Goal: Information Seeking & Learning: Get advice/opinions

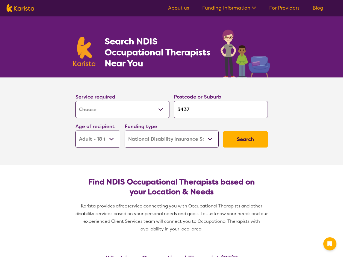
select select "[MEDICAL_DATA]"
select select "AD"
select select "NDIS"
select select "[MEDICAL_DATA]"
select select "AD"
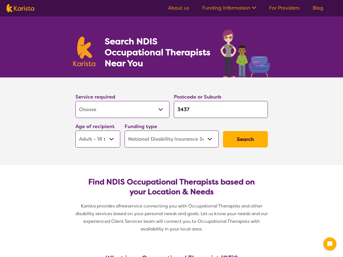
select select "NDIS"
click at [190, 110] on input "3437" at bounding box center [221, 109] width 94 height 17
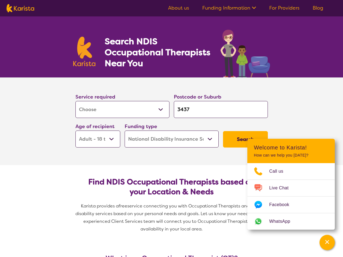
type input "343"
type input "34"
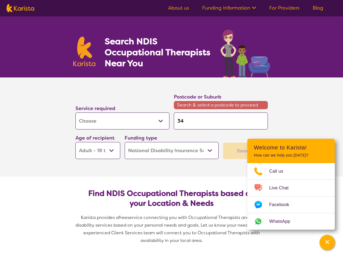
type input "3"
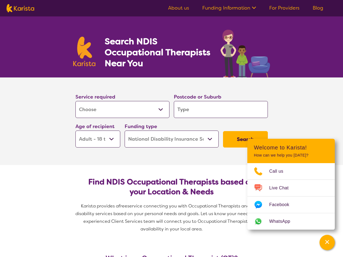
type input "3"
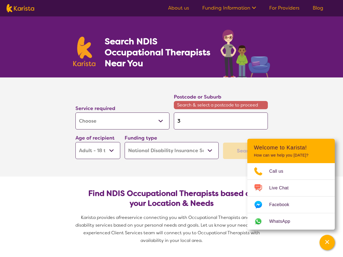
type input "31"
type input "319"
type input "3198"
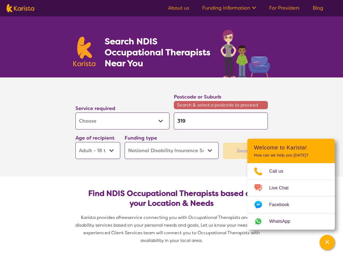
type input "3198"
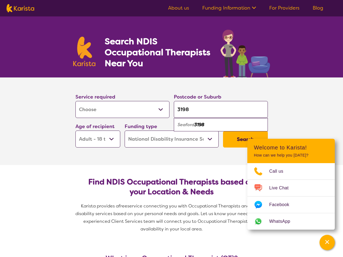
type input "3198"
click at [192, 124] on em "Seaford" at bounding box center [186, 125] width 17 height 6
click at [240, 136] on button "Search" at bounding box center [245, 139] width 45 height 16
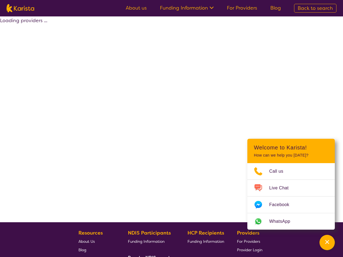
select select "by_score"
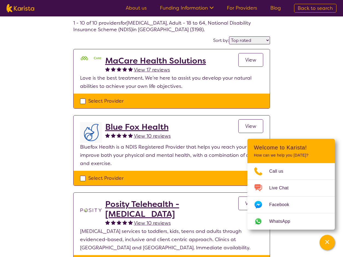
scroll to position [55, 0]
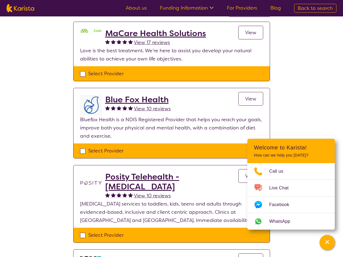
click at [139, 33] on h2 "MaCare Health Solutions" at bounding box center [155, 33] width 101 height 10
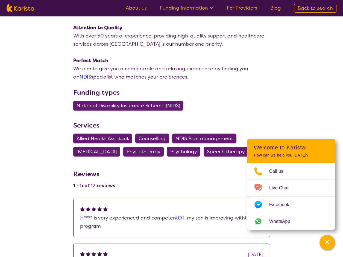
scroll to position [164, 0]
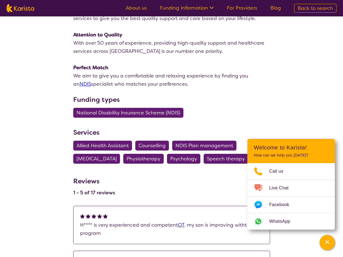
click at [88, 159] on span "[MEDICAL_DATA]" at bounding box center [97, 159] width 40 height 10
select select "[MEDICAL_DATA]"
select select "AD"
select select "NDIS"
select select "[MEDICAL_DATA]"
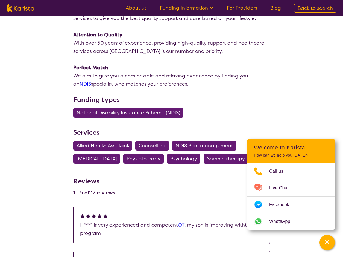
select select "AD"
select select "NDIS"
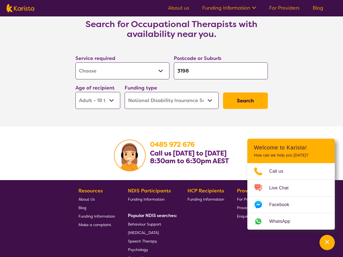
scroll to position [820, 0]
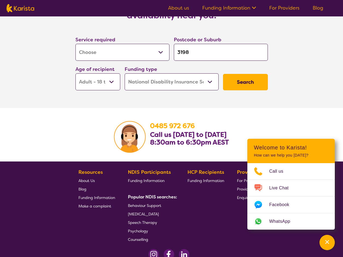
click at [246, 82] on button "Search" at bounding box center [245, 82] width 45 height 16
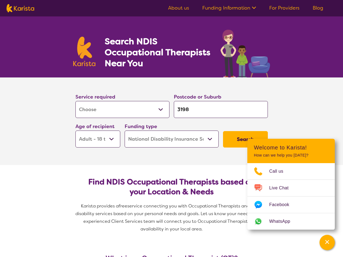
select select "by_score"
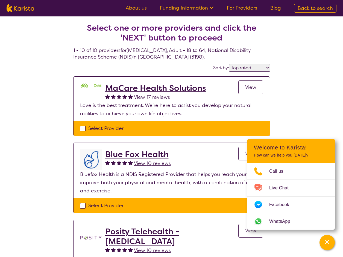
click at [162, 88] on h2 "MaCare Health Solutions" at bounding box center [155, 88] width 101 height 10
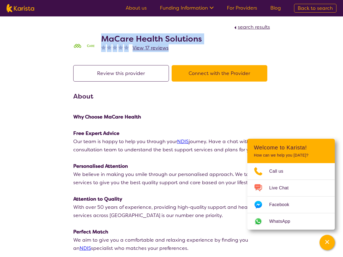
drag, startPoint x: 100, startPoint y: 31, endPoint x: 215, endPoint y: 48, distance: 116.1
click at [215, 48] on div "MaCare Health Solutions View 17 reviews" at bounding box center [171, 44] width 197 height 27
copy div "MaCare Health Solutions View 17 reviews"
select select "by_score"
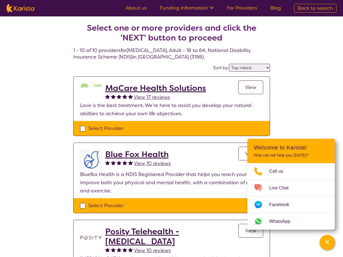
click at [127, 155] on h2 "Blue Fox Health" at bounding box center [138, 154] width 66 height 10
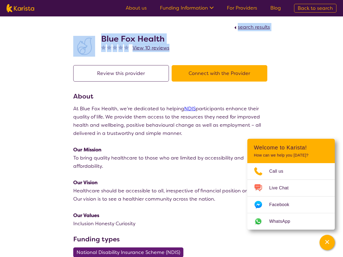
drag, startPoint x: 101, startPoint y: 29, endPoint x: 196, endPoint y: 51, distance: 97.7
click at [196, 51] on section "search results Blue Fox Health View 10 reviews" at bounding box center [172, 37] width 210 height 42
drag, startPoint x: 196, startPoint y: 51, endPoint x: 195, endPoint y: 47, distance: 4.7
copy section "search results Blue Fox Health View 10 reviews"
select select "by_score"
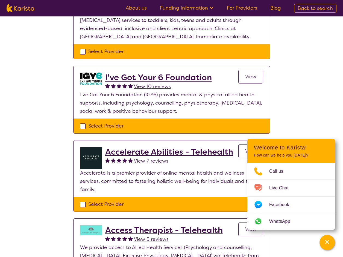
scroll to position [246, 0]
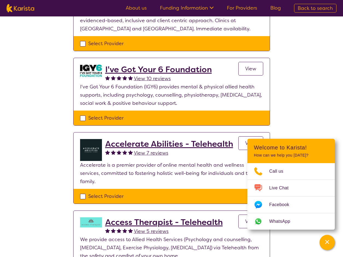
click at [256, 65] on link "View" at bounding box center [250, 69] width 25 height 14
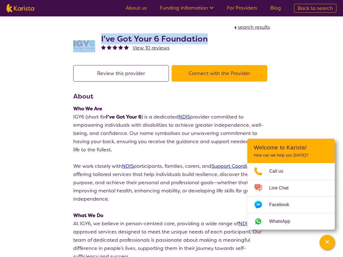
drag, startPoint x: 221, startPoint y: 42, endPoint x: 80, endPoint y: 31, distance: 141.3
click at [80, 31] on div "I've Got Your 6 Foundation View 10 reviews" at bounding box center [171, 44] width 197 height 27
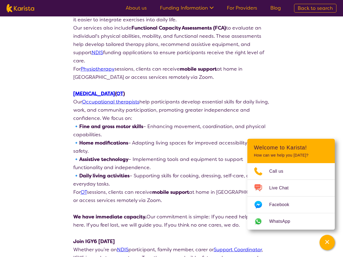
scroll to position [1012, 0]
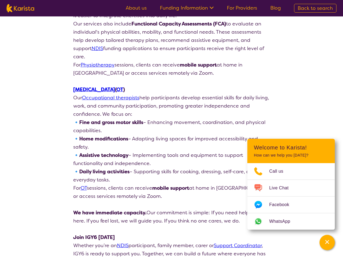
click at [129, 94] on link "Occupational therapists" at bounding box center [110, 97] width 57 height 7
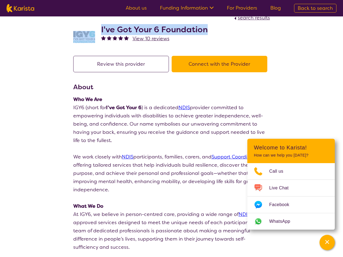
scroll to position [0, 0]
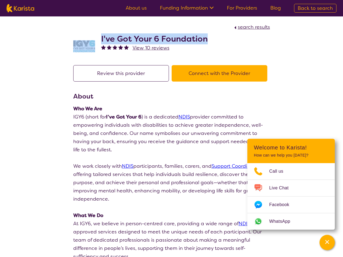
copy div "I've Got Your 6 Foundation"
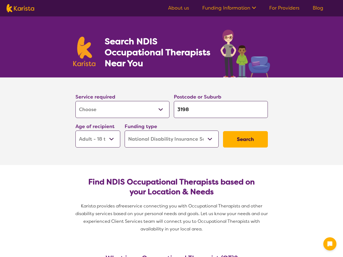
select select "[MEDICAL_DATA]"
select select "AD"
select select "NDIS"
select select "[MEDICAL_DATA]"
select select "AD"
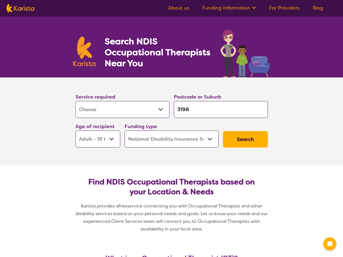
select select "NDIS"
